Goal: Information Seeking & Learning: Learn about a topic

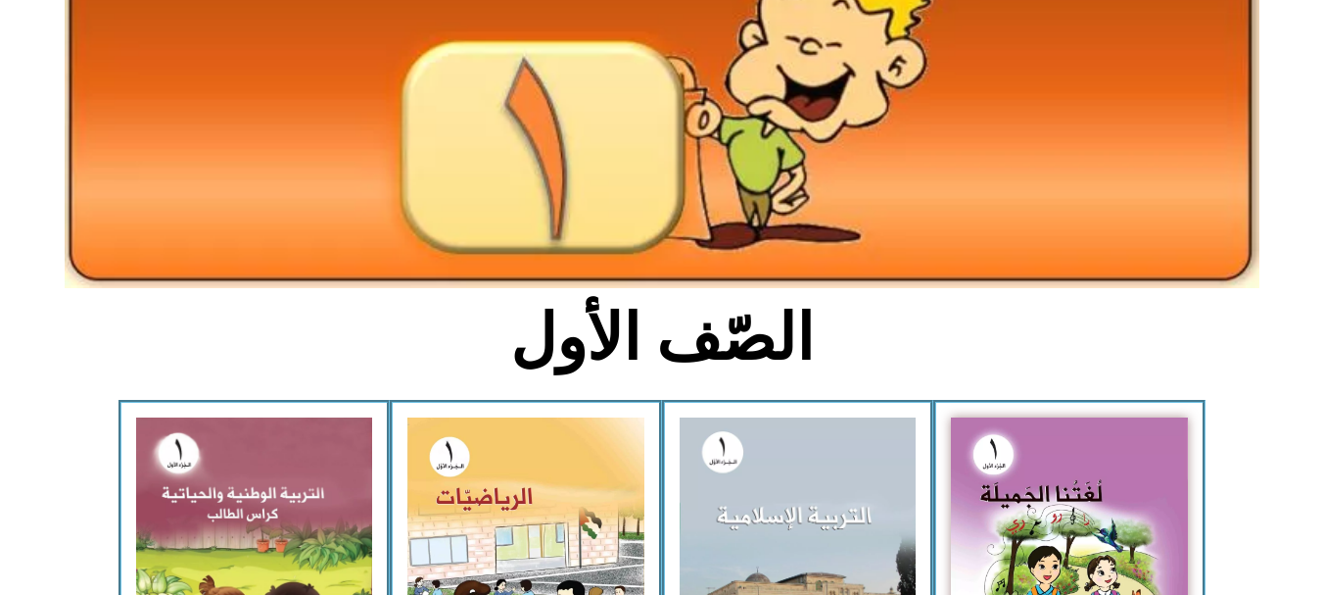
scroll to position [256, 0]
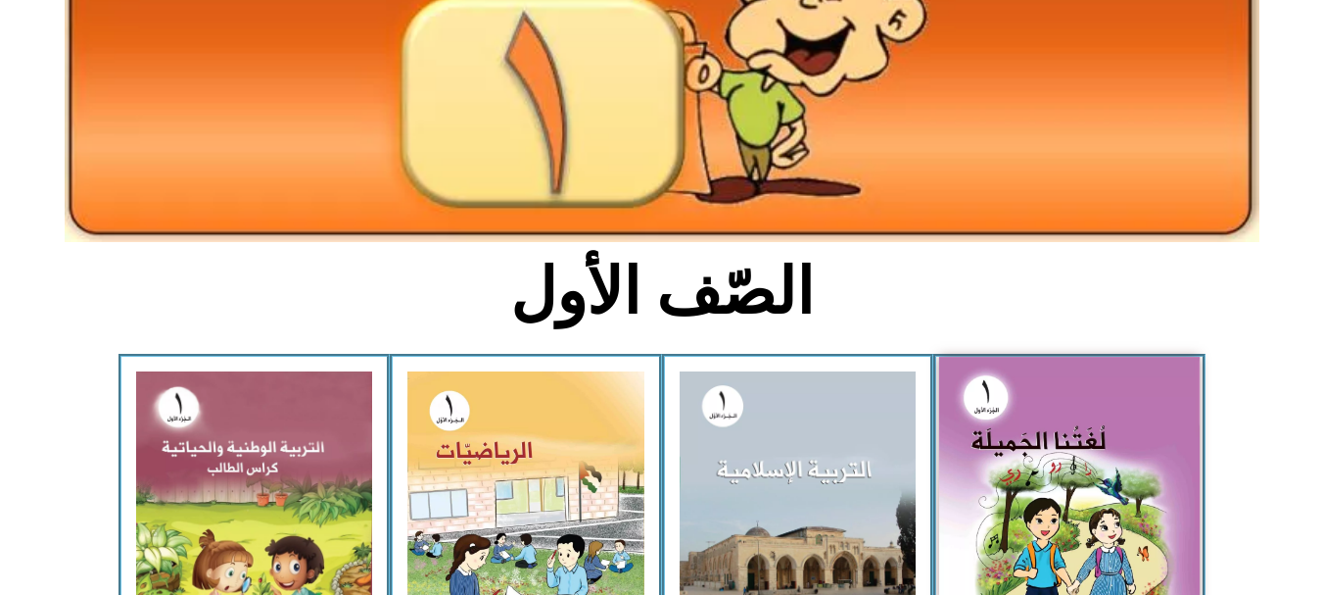
click at [1073, 420] on img at bounding box center [1069, 517] width 261 height 321
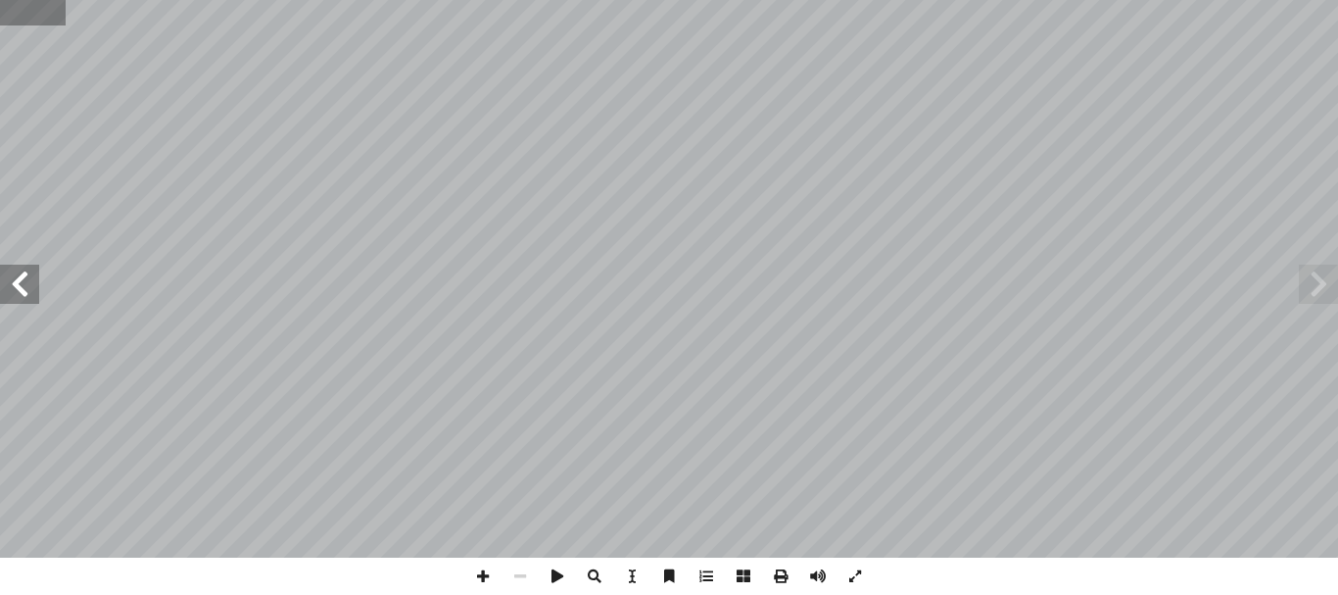
click at [22, 20] on input "text" at bounding box center [33, 12] width 66 height 25
type input "**"
click at [7, 288] on span at bounding box center [19, 283] width 39 height 39
click at [853, 571] on span at bounding box center [854, 575] width 37 height 37
